Goal: Task Accomplishment & Management: Complete application form

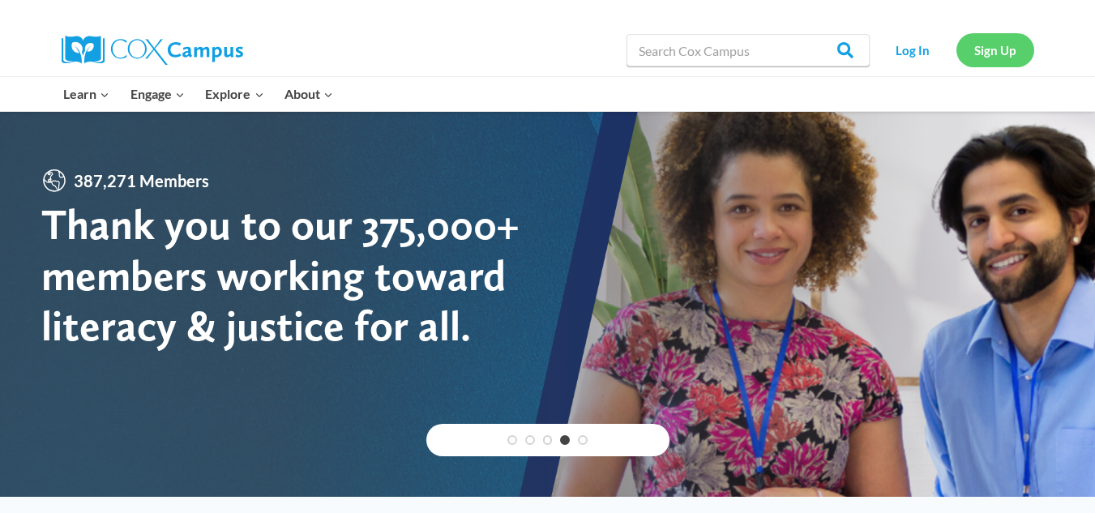
click at [1002, 53] on link "Sign Up" at bounding box center [995, 49] width 78 height 33
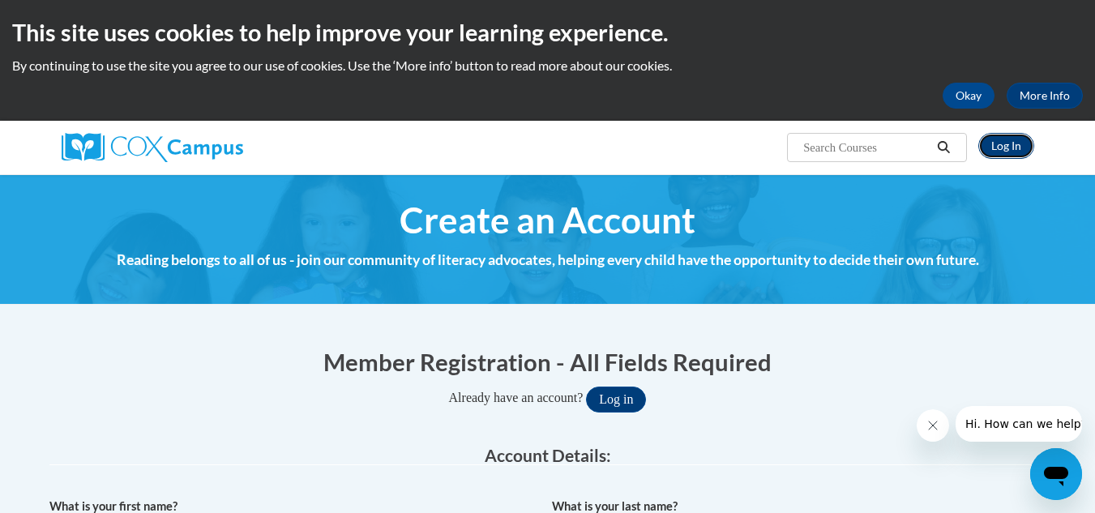
click at [1010, 139] on link "Log In" at bounding box center [1006, 146] width 56 height 26
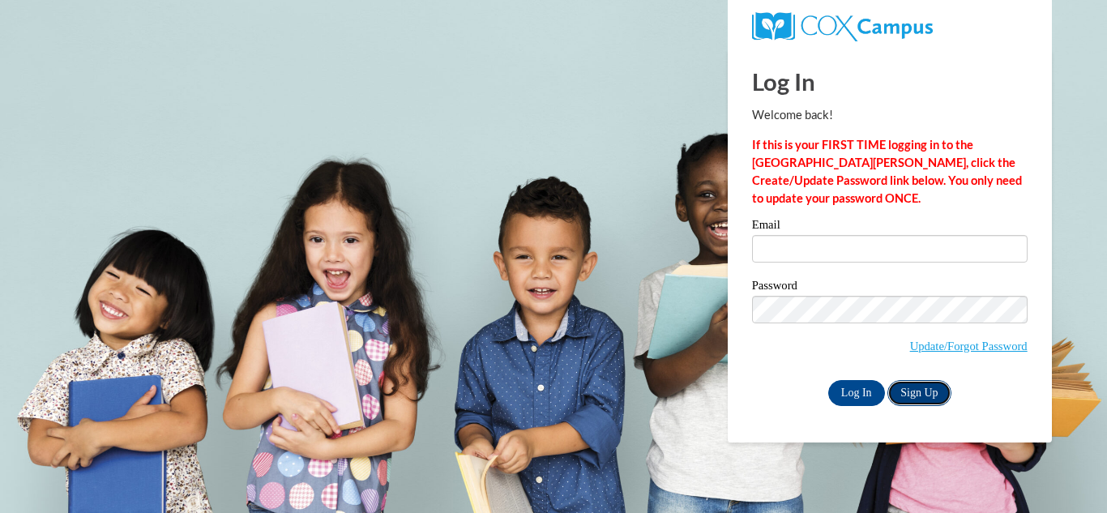
click at [932, 391] on link "Sign Up" at bounding box center [918, 393] width 63 height 26
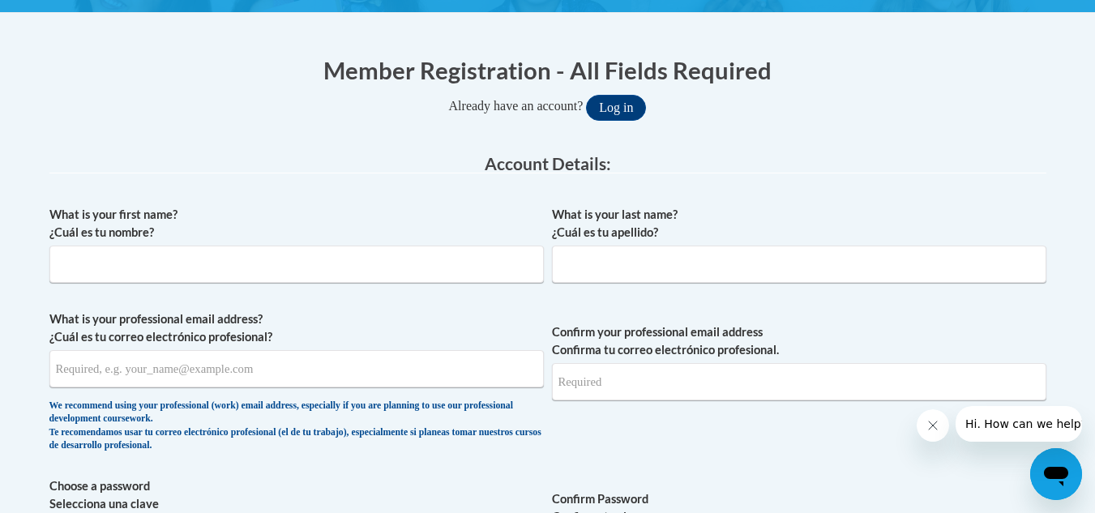
scroll to position [329, 0]
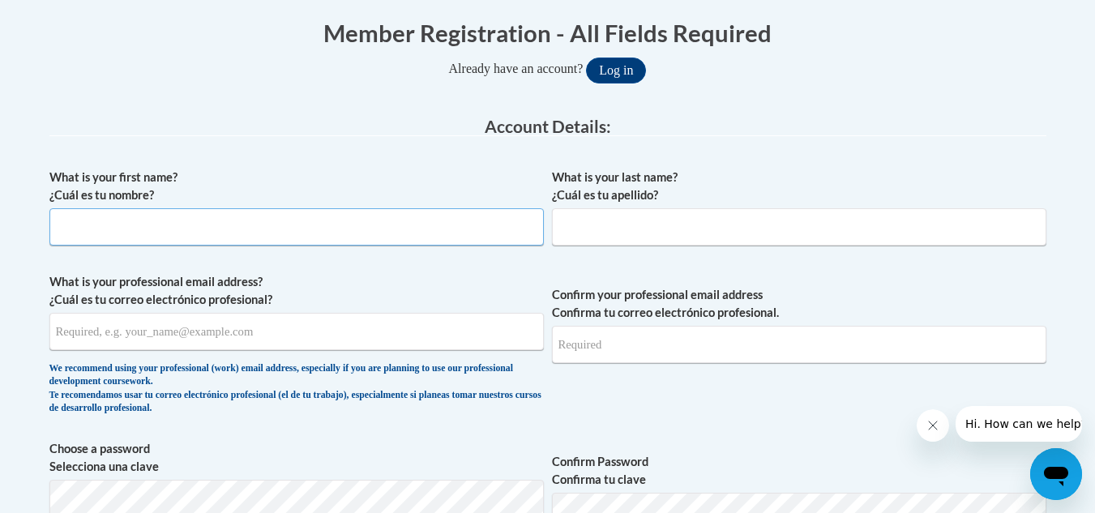
click at [462, 229] on input "What is your first name? ¿Cuál es tu nombre?" at bounding box center [296, 226] width 494 height 37
type input "[PERSON_NAME]"
type input "May"
type input "[EMAIL_ADDRESS][DOMAIN_NAME]"
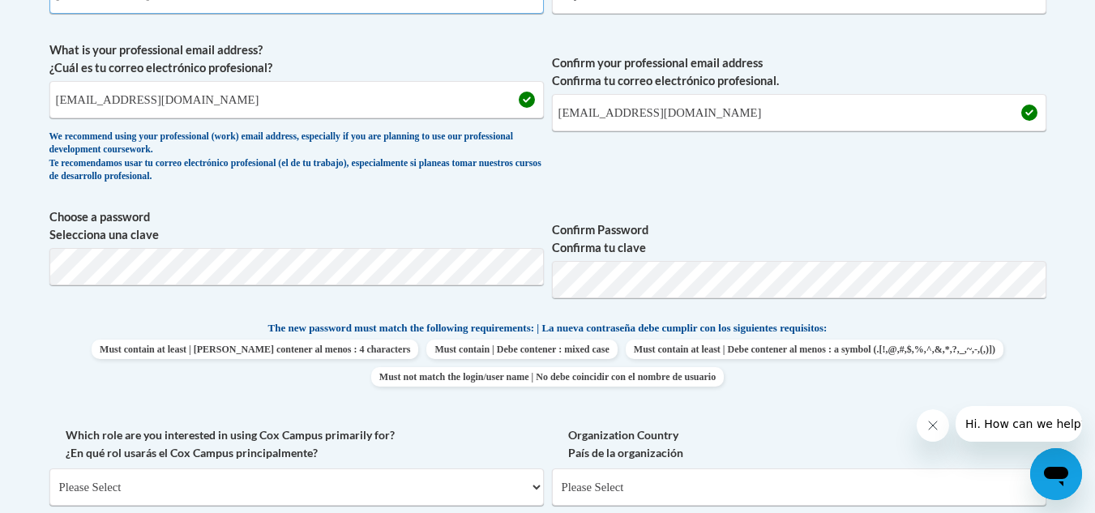
scroll to position [562, 0]
click at [989, 349] on span "Must contain at least | Debe contener al menos : 4 characters Must contain | De…" at bounding box center [547, 362] width 997 height 47
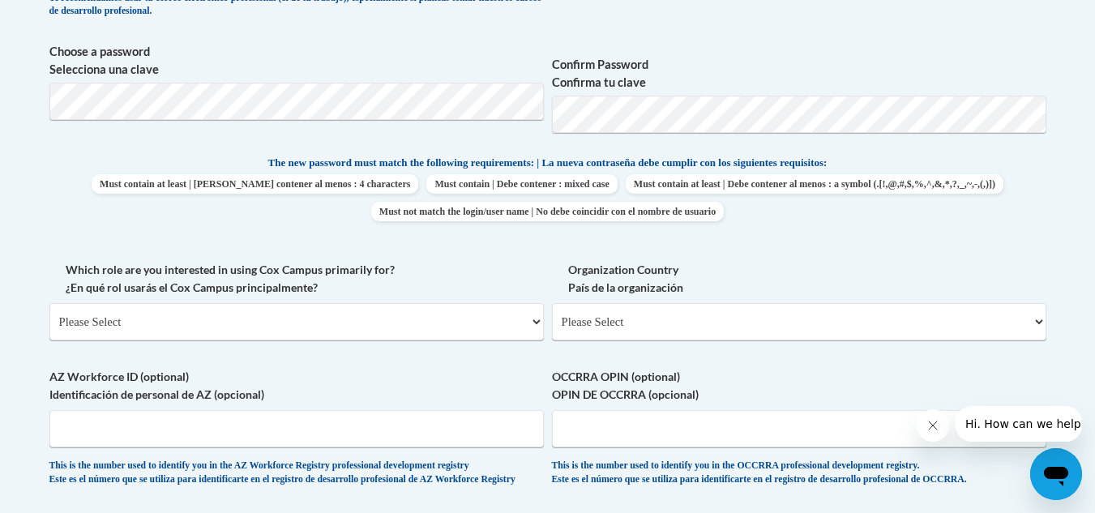
scroll to position [727, 0]
click at [946, 324] on select "Please Select [GEOGRAPHIC_DATA] | [GEOGRAPHIC_DATA] Outside of [GEOGRAPHIC_DATA…" at bounding box center [799, 320] width 494 height 37
select select "ad49bcad-a171-4b2e-b99c-48b446064914"
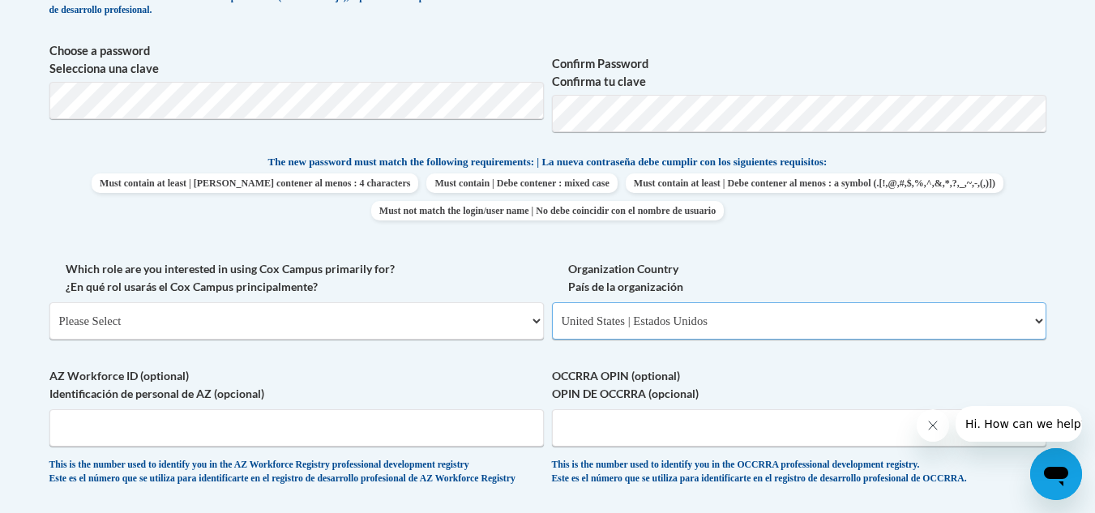
click at [552, 302] on select "Please Select [GEOGRAPHIC_DATA] | [GEOGRAPHIC_DATA] Outside of [GEOGRAPHIC_DATA…" at bounding box center [799, 320] width 494 height 37
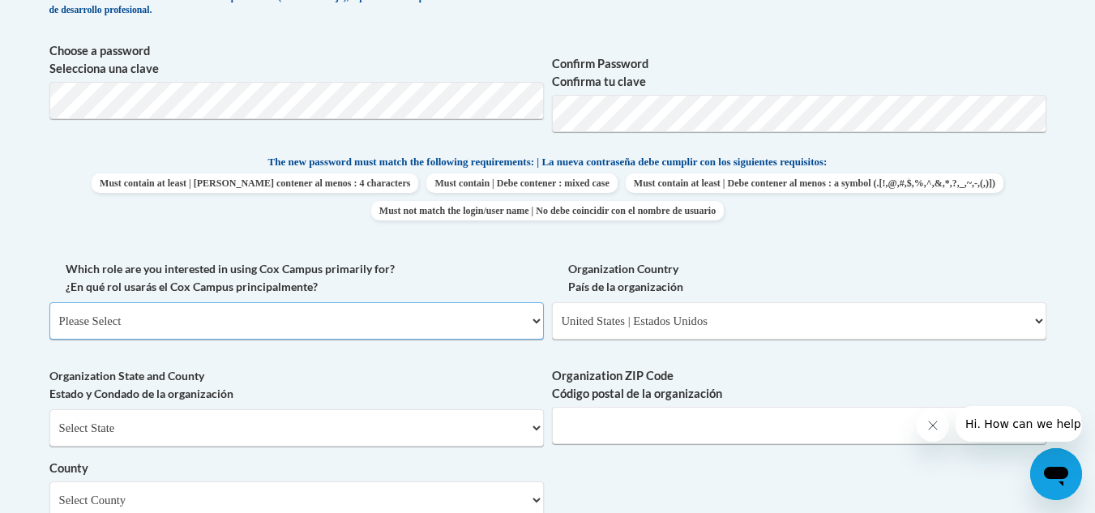
click at [511, 319] on select "Please Select College/University | Colegio/Universidad Community/Nonprofit Part…" at bounding box center [296, 320] width 494 height 37
select select "fbf2d438-af2f-41f8-98f1-81c410e29de3"
click at [49, 302] on select "Please Select College/University | Colegio/Universidad Community/Nonprofit Part…" at bounding box center [296, 320] width 494 height 37
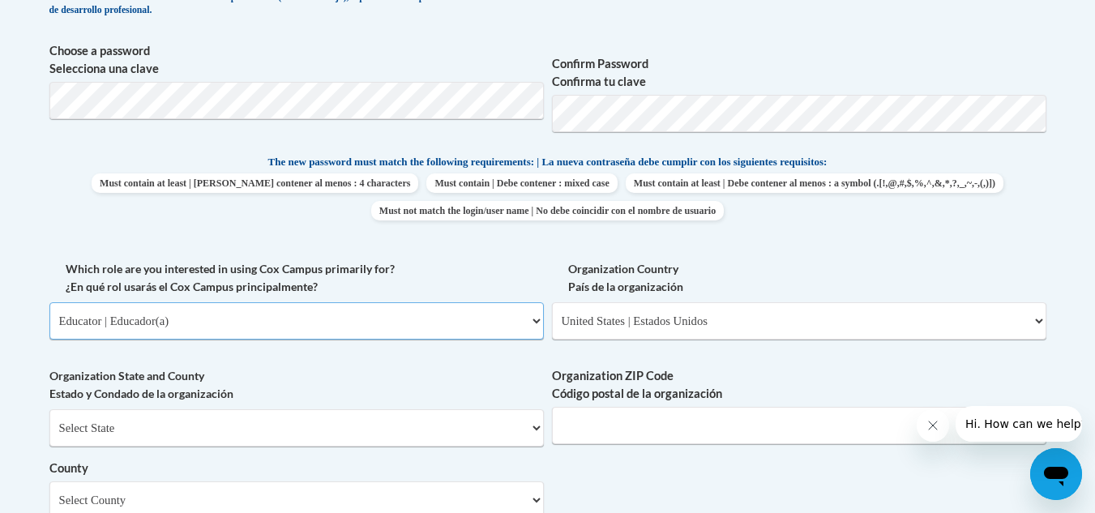
select select "null"
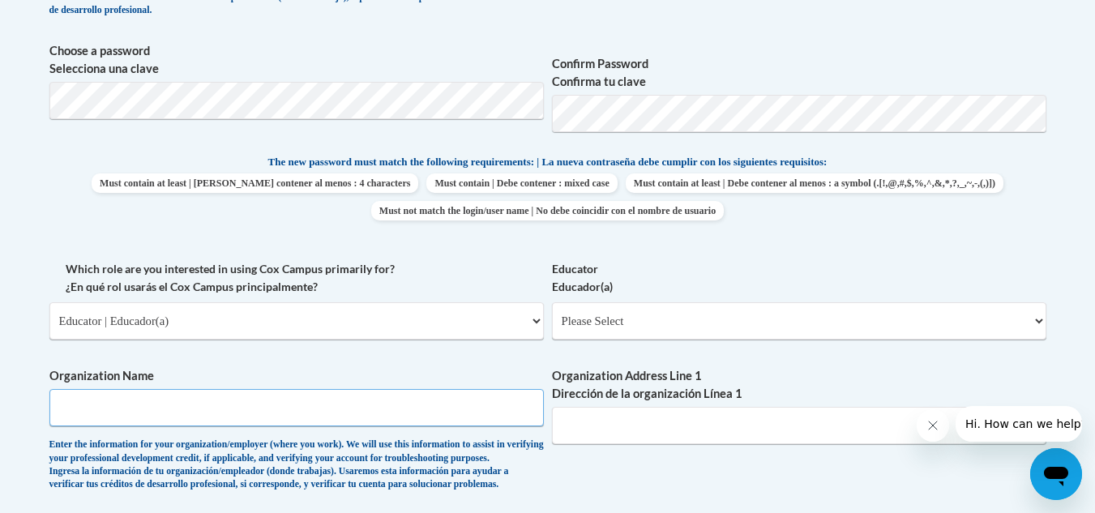
click at [438, 409] on input "Organization Name" at bounding box center [296, 407] width 494 height 37
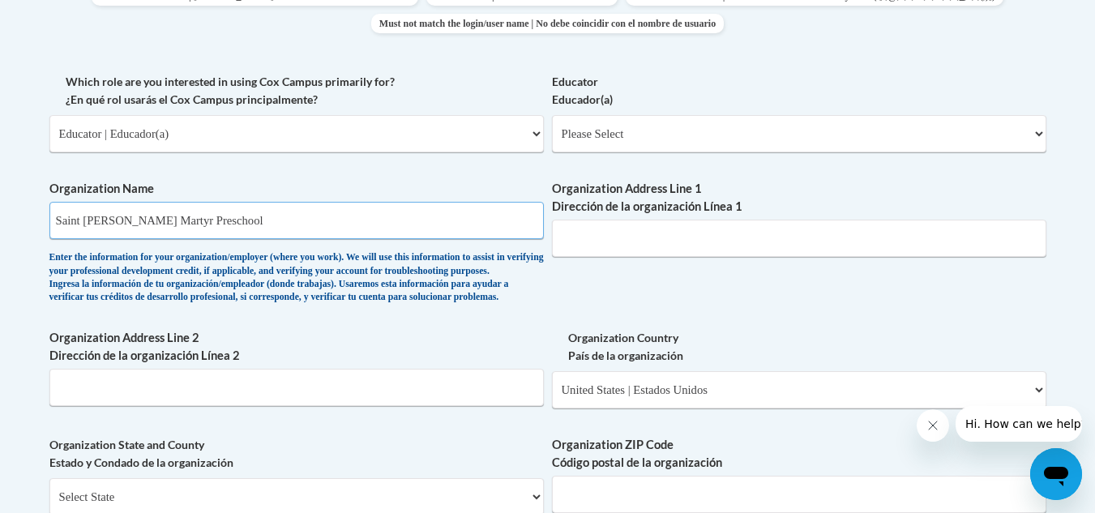
scroll to position [918, 0]
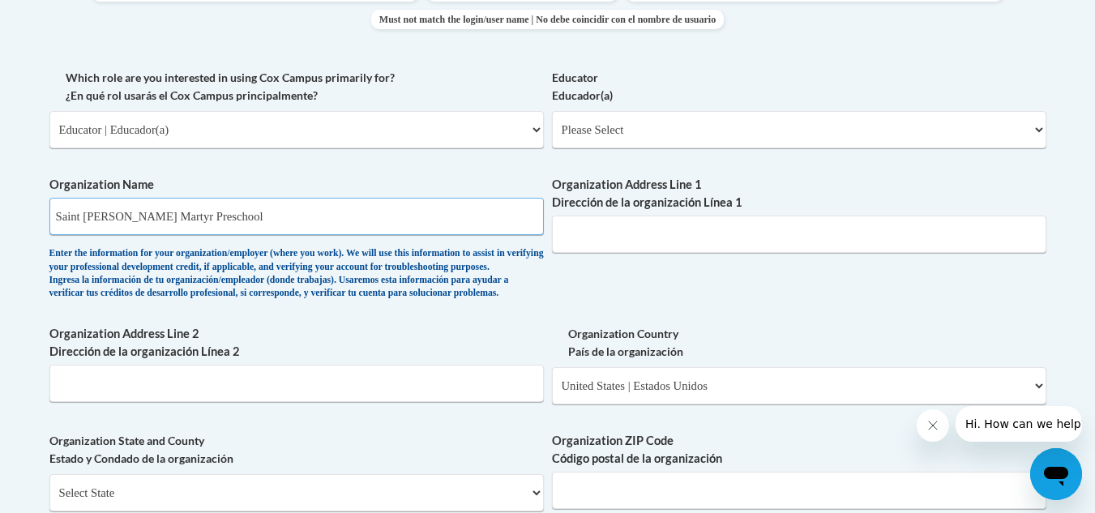
type input "Saint [PERSON_NAME] Martyr Preschool"
click at [700, 226] on input "Organization Address Line 1 Dirección de la organización Línea 1" at bounding box center [799, 234] width 494 height 37
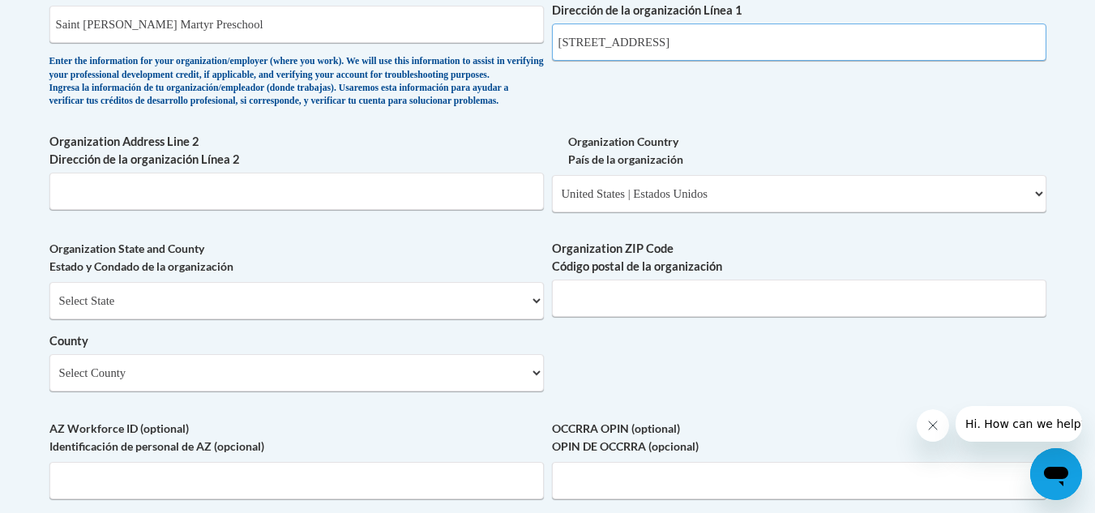
scroll to position [1111, 0]
type input "[STREET_ADDRESS]"
click at [412, 221] on div "Organization Address Line 2 Dirección de la organización Línea 2" at bounding box center [296, 176] width 494 height 89
click at [438, 209] on input "Organization Address Line 2 Dirección de la organización Línea 2" at bounding box center [296, 190] width 494 height 37
type input "[GEOGRAPHIC_DATA]"
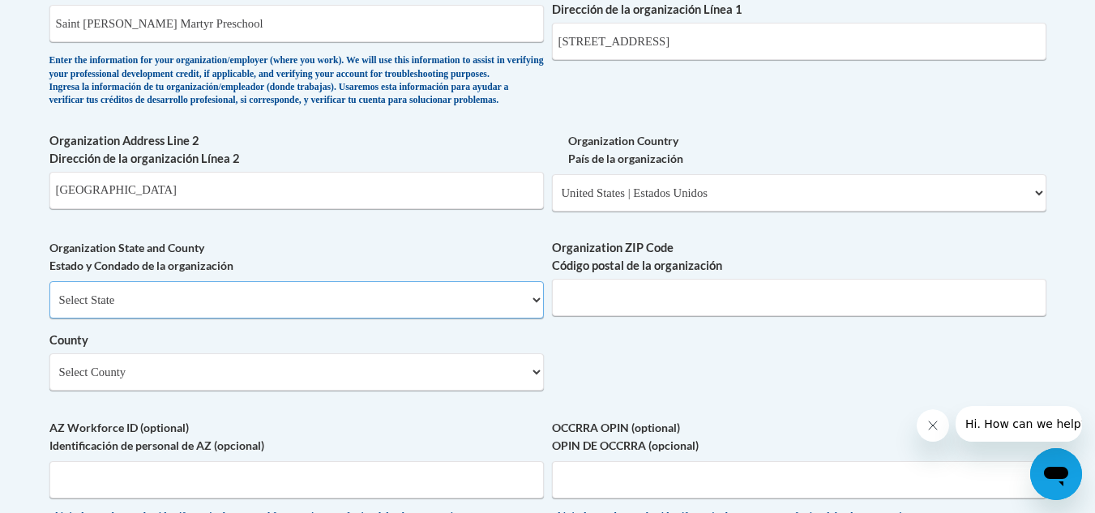
select select "[US_STATE]"
click at [612, 316] on input "Organization ZIP Code Código postal de la organización" at bounding box center [799, 297] width 494 height 37
type input "40213"
click at [428, 391] on select "Select County [PERSON_NAME] [PERSON_NAME] [PERSON_NAME] Barren Bath Bell Boone …" at bounding box center [296, 371] width 494 height 37
select select "Jefferson"
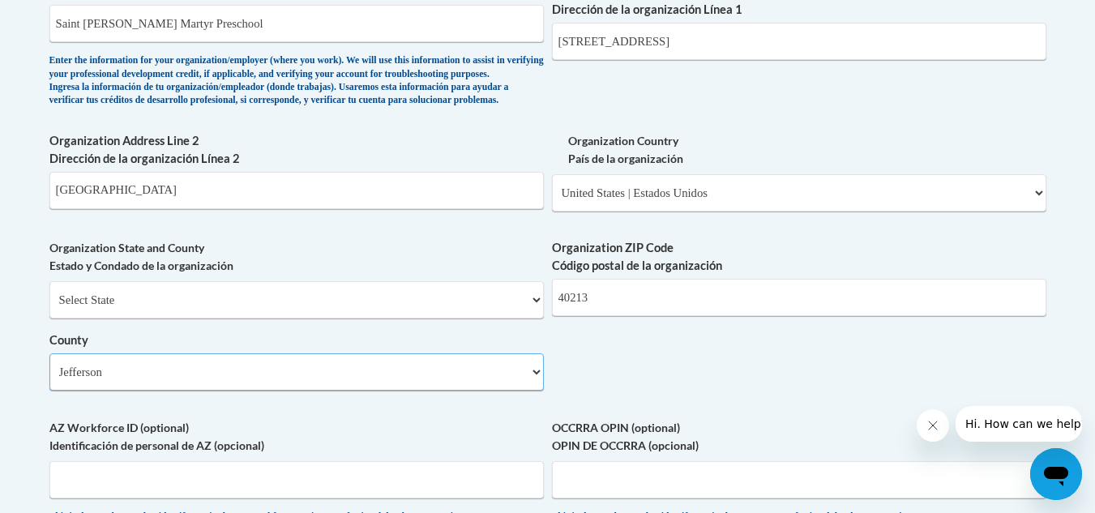
click at [49, 380] on select "Select County [PERSON_NAME] [PERSON_NAME] [PERSON_NAME] Barren Bath Bell Boone …" at bounding box center [296, 371] width 494 height 37
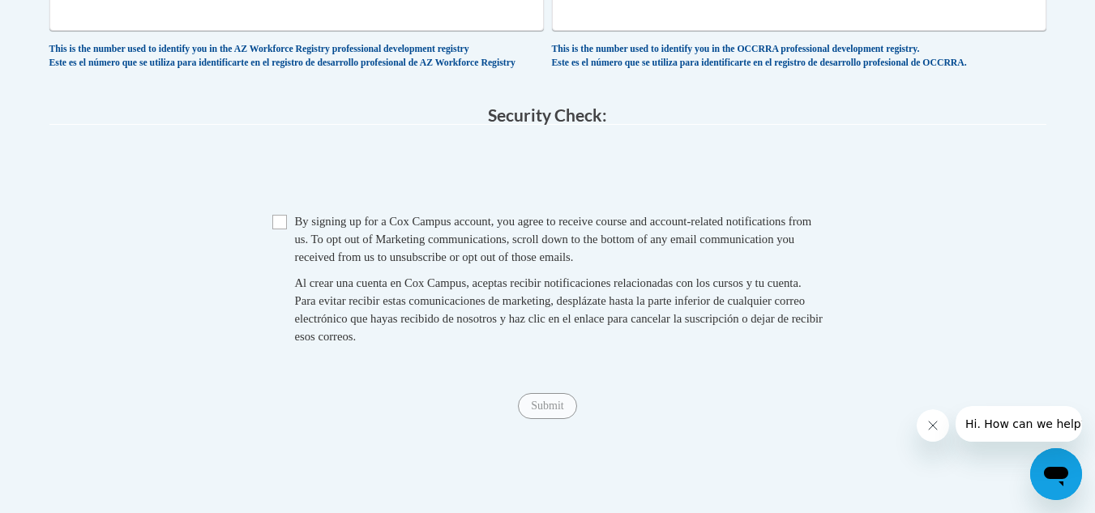
scroll to position [1599, 0]
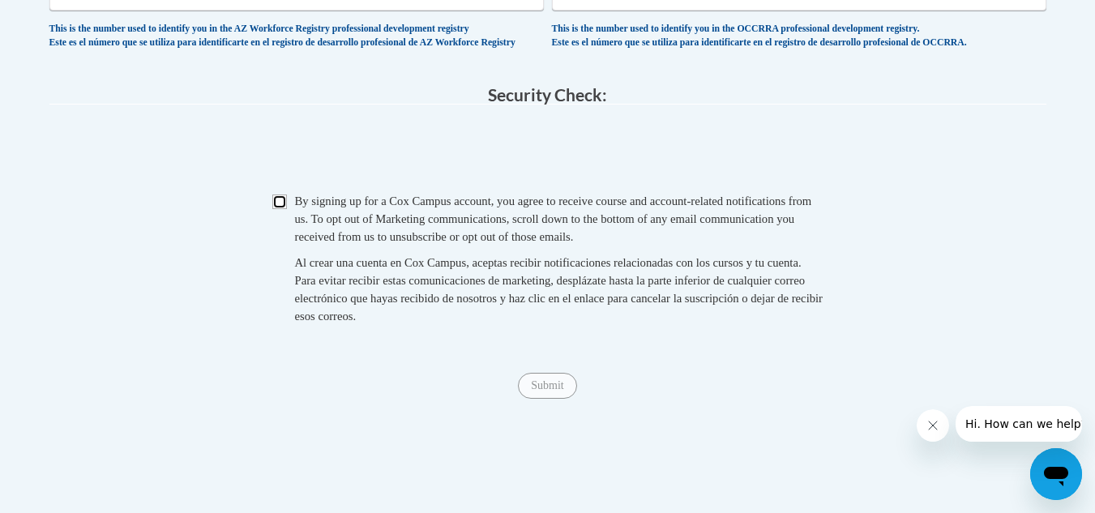
click at [276, 209] on input "Checkbox" at bounding box center [279, 201] width 15 height 15
checkbox input "true"
click at [550, 399] on input "Submit" at bounding box center [547, 386] width 58 height 26
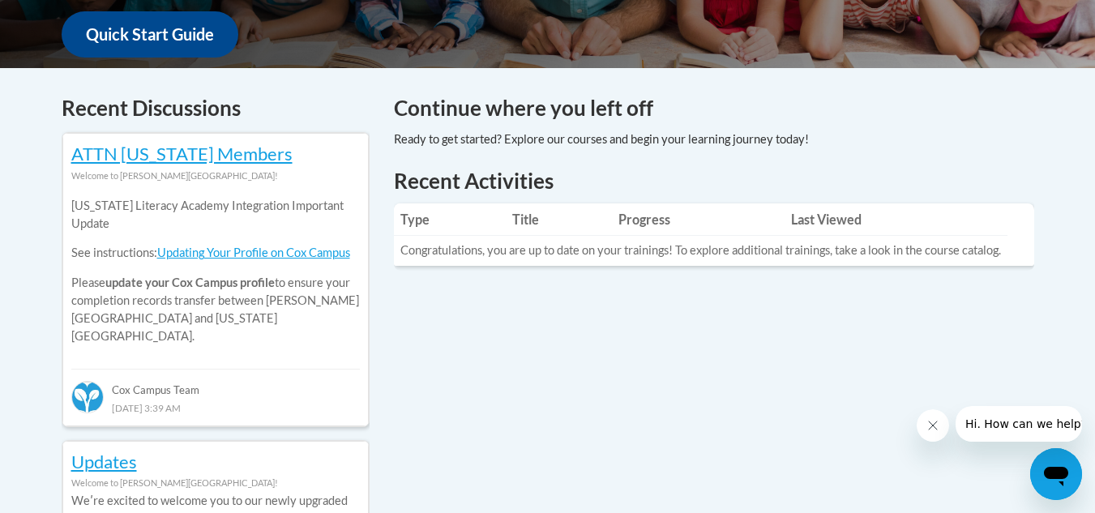
scroll to position [621, 0]
